Goal: Find specific page/section: Find specific page/section

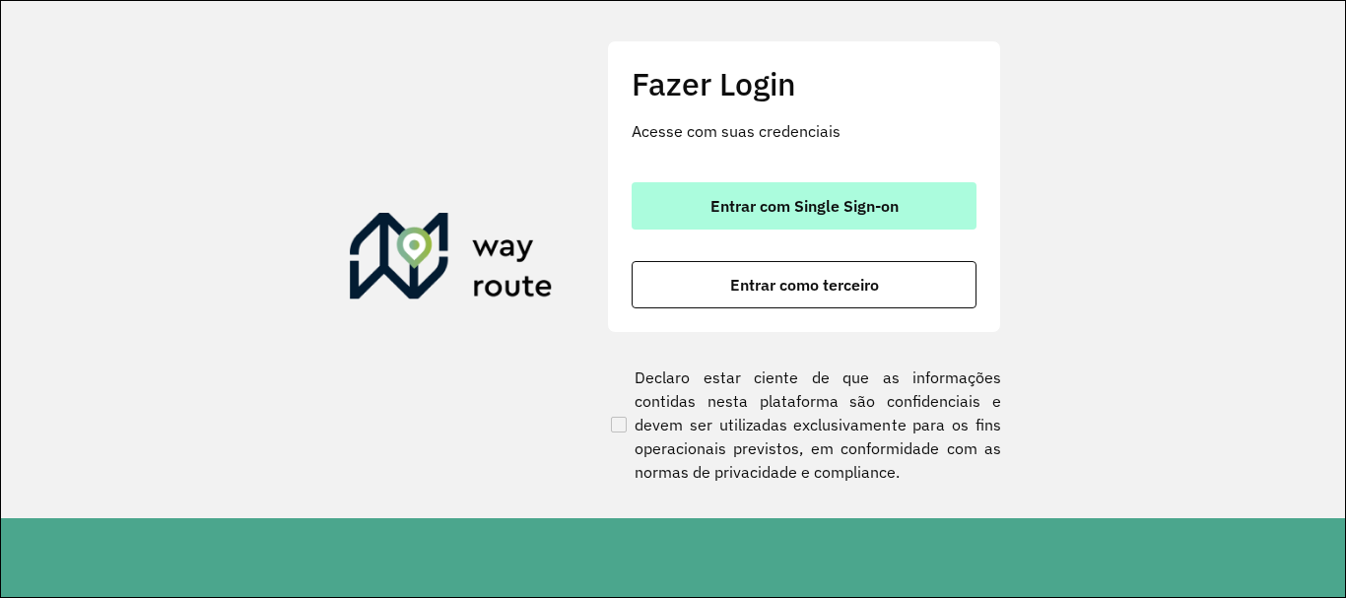
click at [780, 225] on button "Entrar com Single Sign-on" at bounding box center [804, 205] width 345 height 47
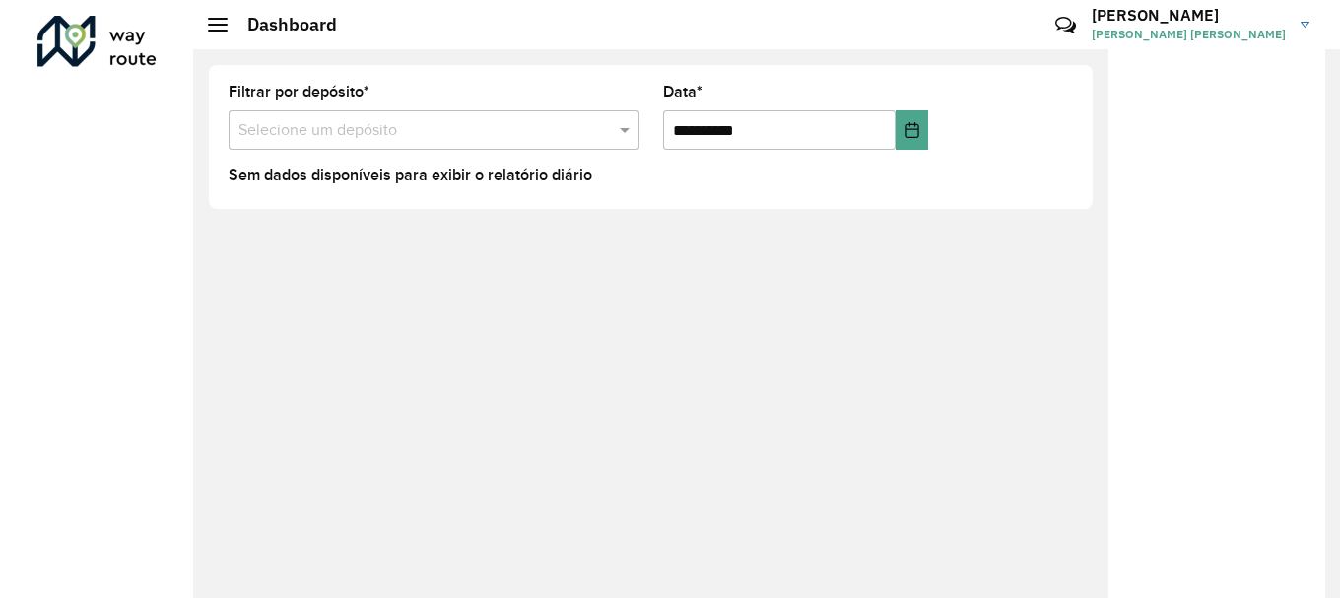
click at [469, 138] on input "text" at bounding box center [414, 131] width 352 height 24
click at [627, 131] on span at bounding box center [627, 130] width 25 height 24
click at [1142, 229] on div at bounding box center [1216, 330] width 217 height 563
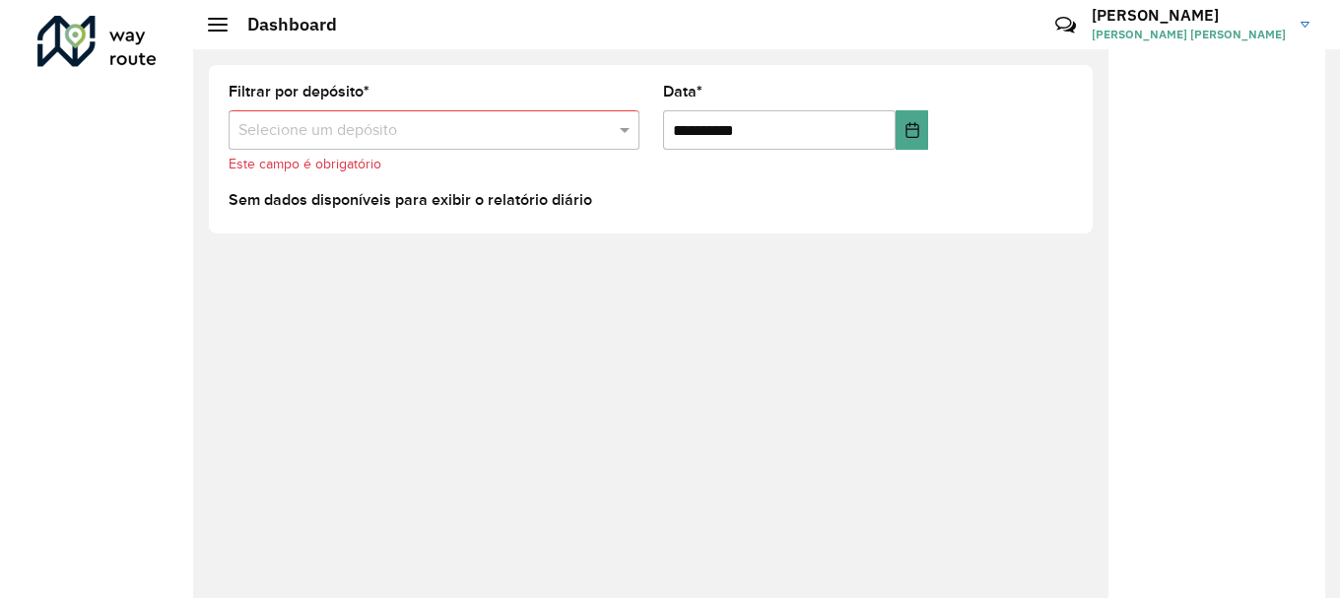
click at [391, 135] on input "text" at bounding box center [414, 131] width 352 height 24
click at [633, 133] on span at bounding box center [627, 130] width 25 height 24
click at [632, 133] on span at bounding box center [627, 130] width 25 height 24
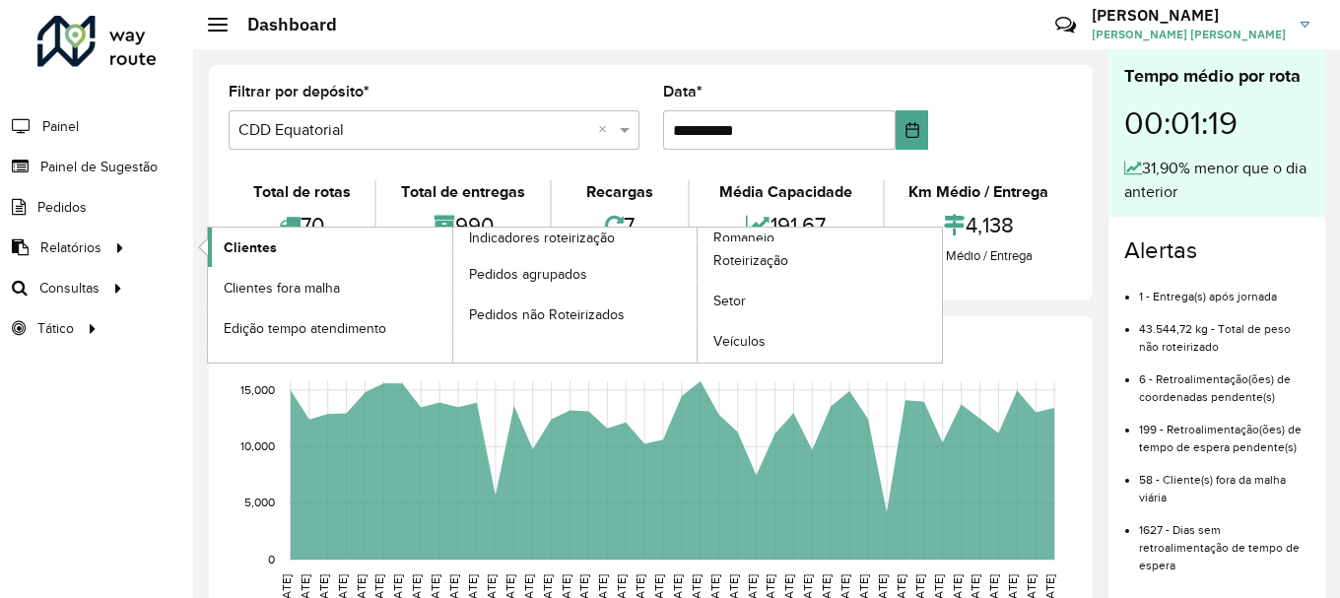
click at [237, 246] on span "Clientes" at bounding box center [250, 247] width 53 height 21
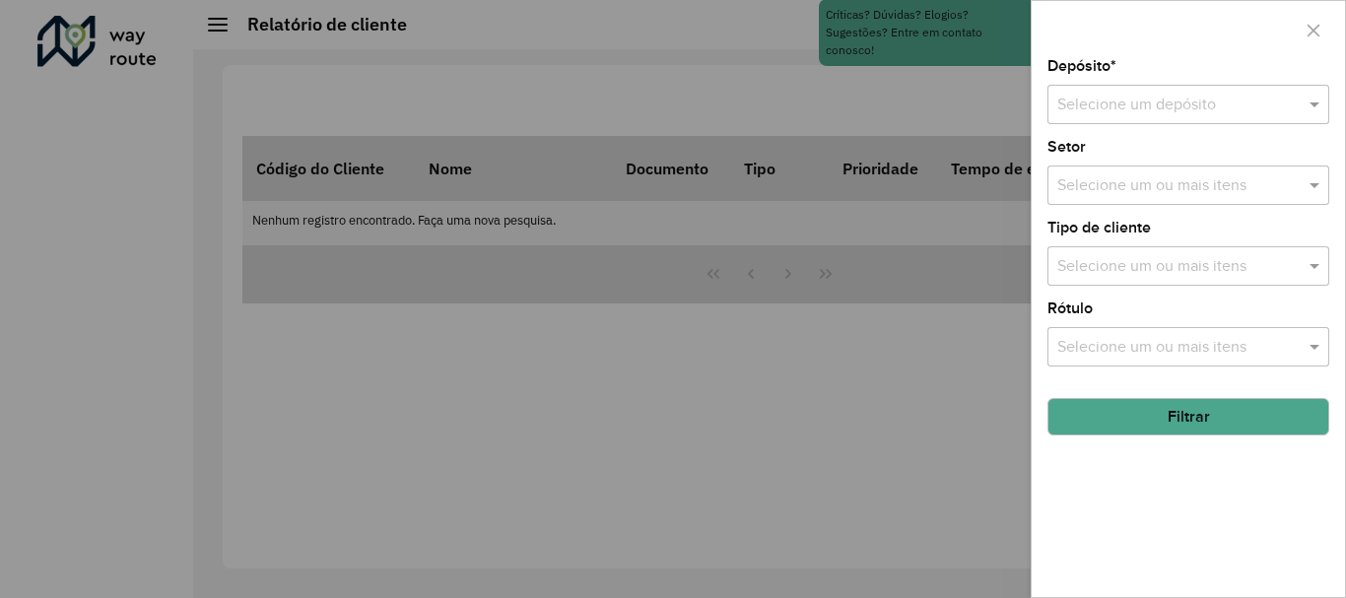
click at [1203, 97] on input "text" at bounding box center [1168, 106] width 223 height 24
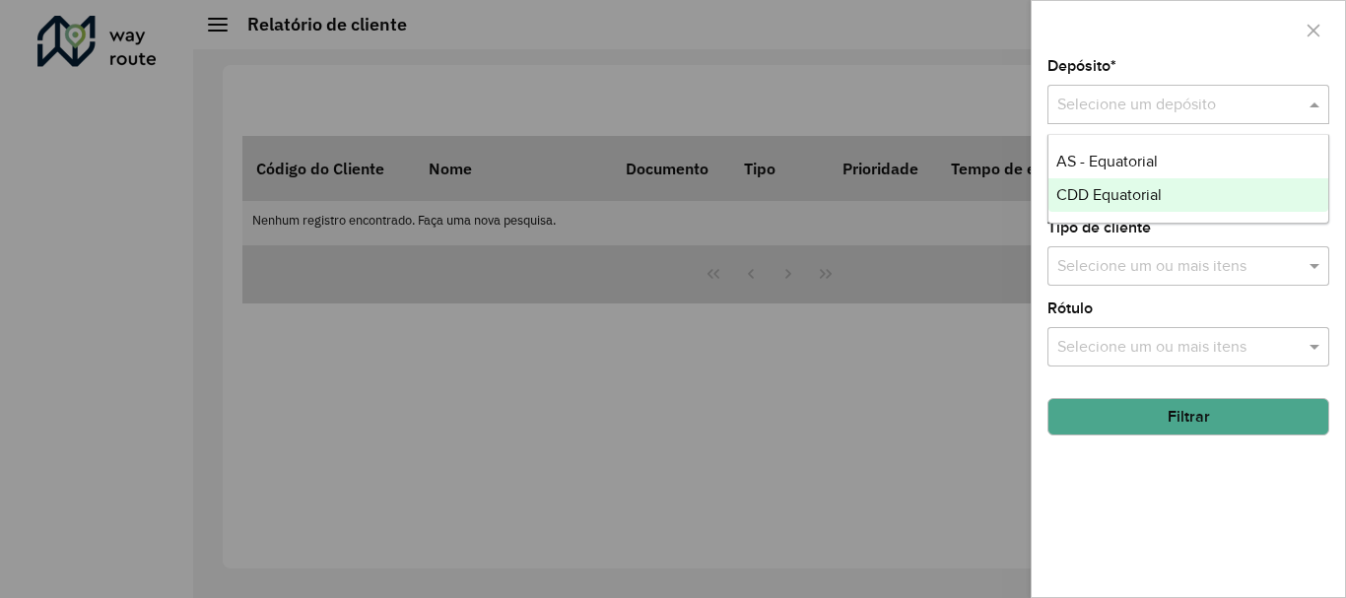
click at [1130, 197] on span "CDD Equatorial" at bounding box center [1108, 194] width 105 height 17
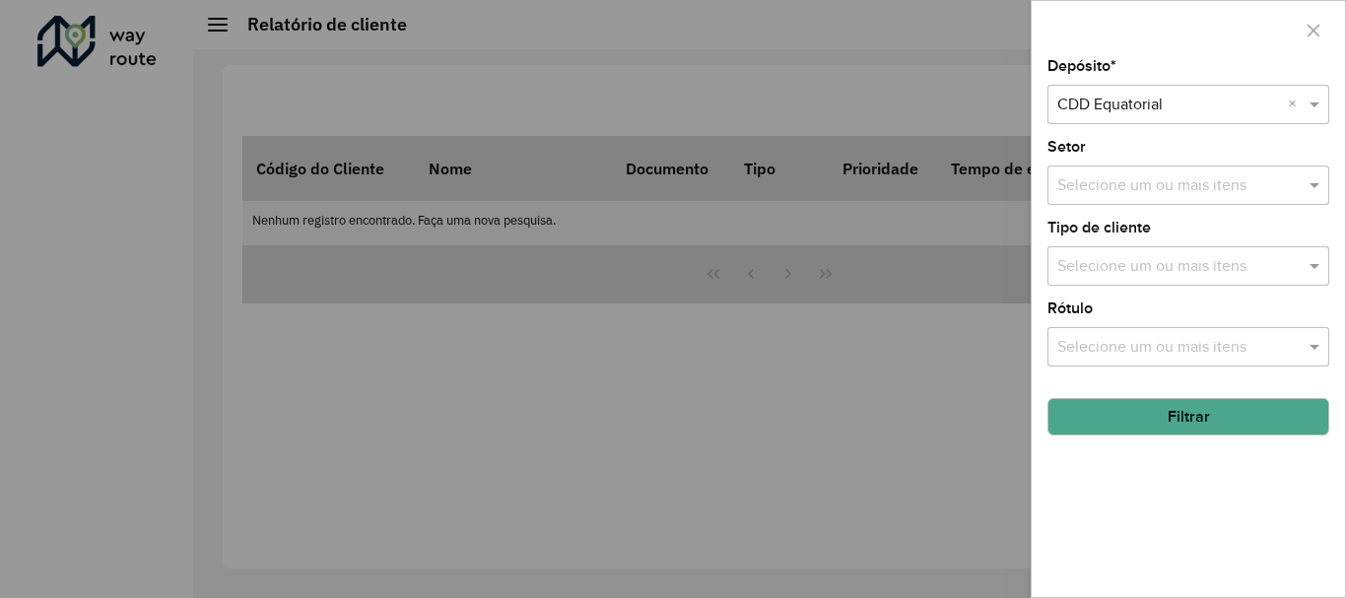
click at [1174, 418] on button "Filtrar" at bounding box center [1188, 416] width 282 height 37
